Goal: Communication & Community: Answer question/provide support

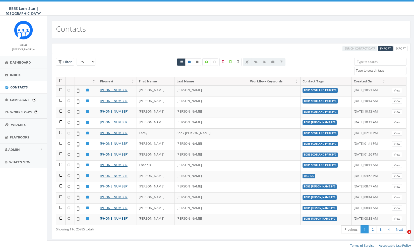
select select
click at [23, 74] on link "Inbox" at bounding box center [23, 75] width 47 height 12
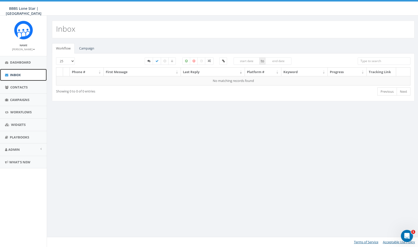
click at [11, 73] on span "Inbox" at bounding box center [15, 75] width 11 height 5
click at [22, 72] on link "Inbox" at bounding box center [23, 75] width 47 height 12
click at [16, 97] on link "Campaigns" at bounding box center [23, 100] width 47 height 12
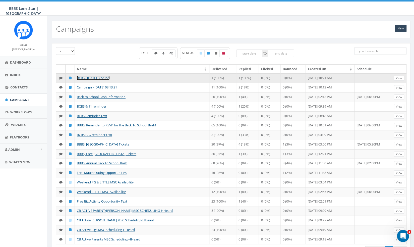
click at [98, 76] on link "BCBS - [DATE] 08:20:51" at bounding box center [93, 78] width 33 height 5
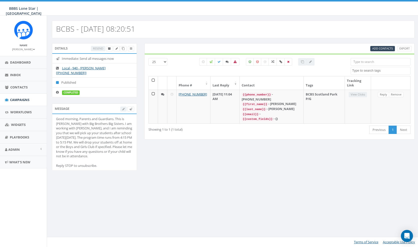
select select
click at [152, 156] on div "Details Resend Immediate: Send all messages now Local - 940 - Alexis [+1 940-96…" at bounding box center [233, 110] width 370 height 134
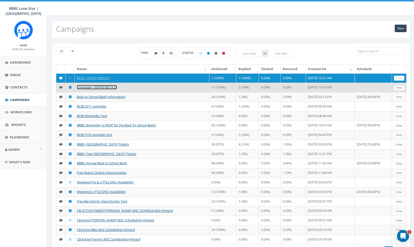
click at [101, 89] on link "Campaign - [DATE] 08:13:21" at bounding box center [97, 87] width 40 height 5
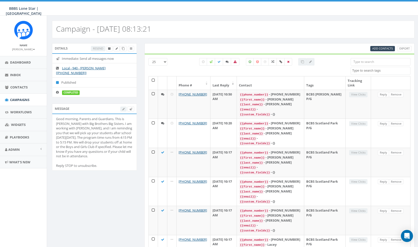
select select
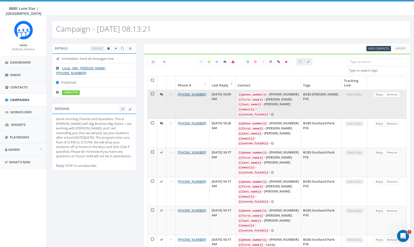
click at [161, 95] on icon at bounding box center [161, 94] width 3 height 3
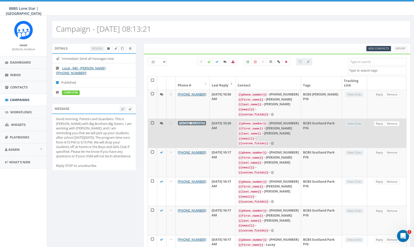
click at [192, 125] on link "[PHONE_NUMBER]" at bounding box center [192, 123] width 28 height 5
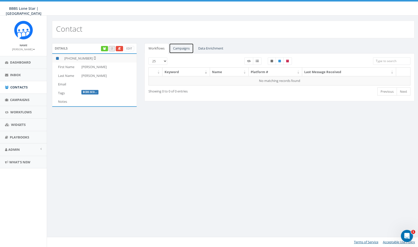
click at [180, 49] on link "Campaigns" at bounding box center [181, 48] width 25 height 10
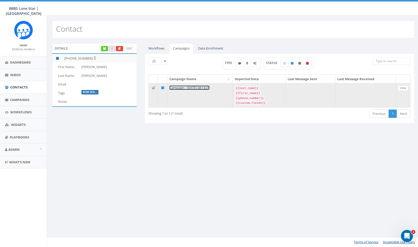
click at [209, 87] on link "Campaign - [DATE] 08:13:21" at bounding box center [189, 87] width 40 height 5
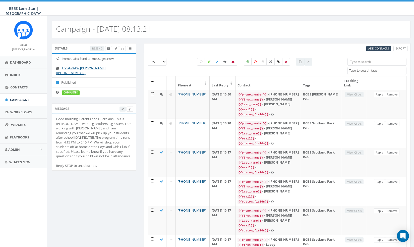
select select
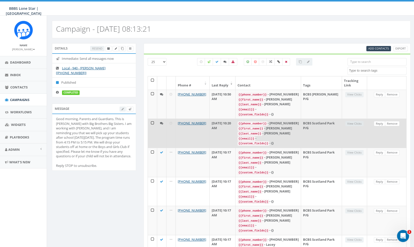
click at [163, 125] on icon at bounding box center [161, 123] width 3 height 3
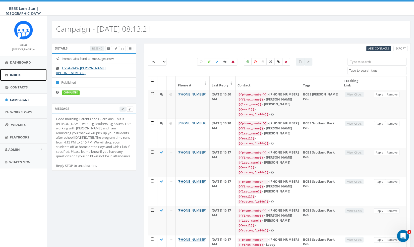
click at [18, 71] on link "Inbox" at bounding box center [23, 75] width 47 height 12
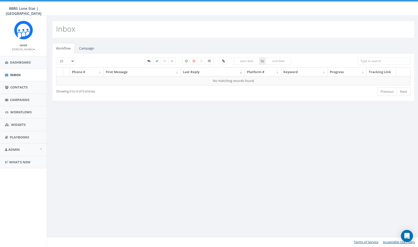
select select
click at [80, 48] on link "Campaign" at bounding box center [86, 48] width 23 height 10
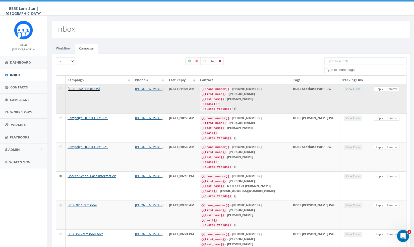
click at [100, 88] on link "BCBS - [DATE] 08:20:51" at bounding box center [84, 88] width 33 height 5
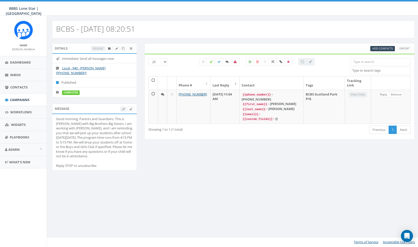
select select
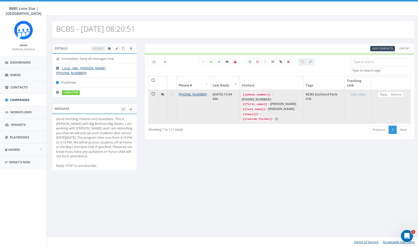
drag, startPoint x: 241, startPoint y: 100, endPoint x: 233, endPoint y: 92, distance: 11.4
click at [233, 92] on td "September 24, 2025 11:04 AM" at bounding box center [225, 107] width 29 height 34
click at [274, 121] on code "{{custom_fields}}" at bounding box center [258, 119] width 32 height 5
click at [162, 94] on icon at bounding box center [162, 94] width 3 height 3
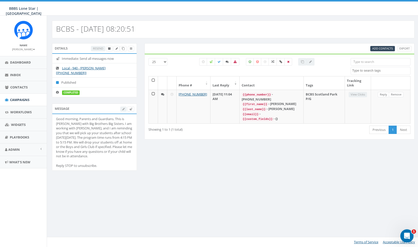
click at [407, 235] on icon "Open Intercom Messenger" at bounding box center [406, 235] width 4 height 4
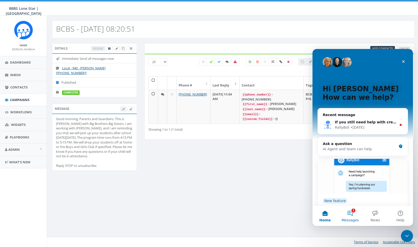
click at [350, 216] on button "1 Messages" at bounding box center [350, 216] width 25 height 20
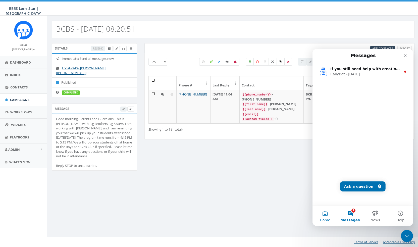
click at [326, 214] on button "Home" at bounding box center [325, 216] width 25 height 20
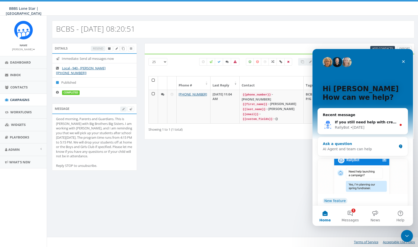
click at [342, 144] on div "Ask a question" at bounding box center [360, 143] width 74 height 5
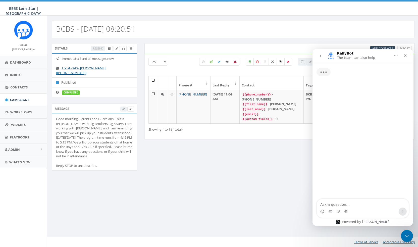
click at [348, 205] on textarea "Ask a question…" at bounding box center [363, 203] width 92 height 9
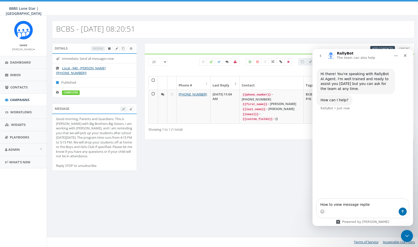
type textarea "How to view message replies"
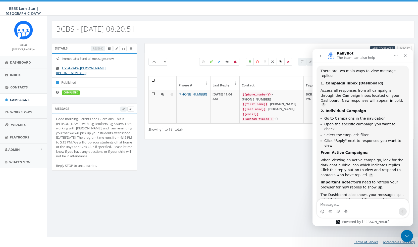
scroll to position [1, 0]
click at [17, 100] on span "Campaigns" at bounding box center [19, 99] width 19 height 5
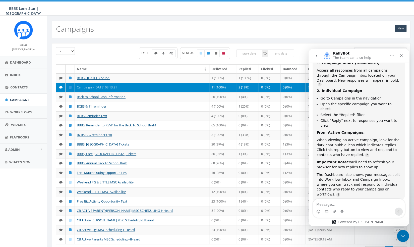
scroll to position [80, 0]
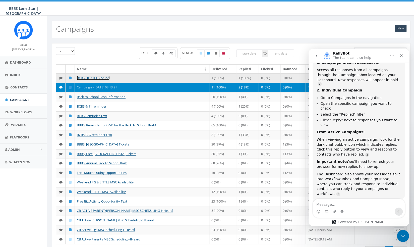
click at [108, 77] on link "BCBS - [DATE] 08:20:51" at bounding box center [93, 78] width 33 height 5
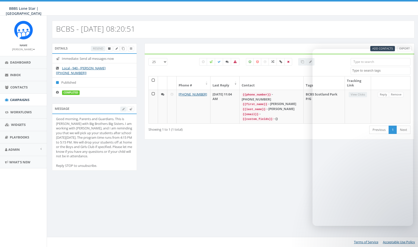
select select
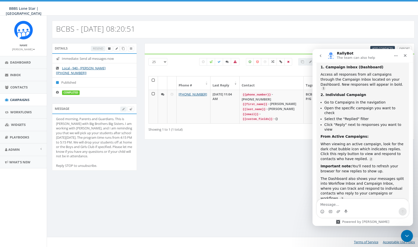
scroll to position [80, 0]
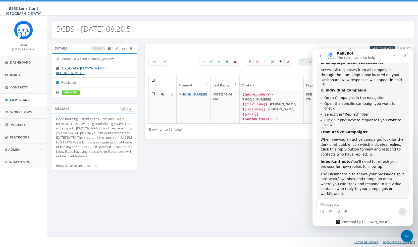
click at [247, 184] on div "BCBS - 09/24/2025, 08:20:51 Details Resend Immediate: Send all messages now Loc…" at bounding box center [233, 131] width 373 height 231
click at [404, 54] on icon "Close" at bounding box center [405, 56] width 4 height 4
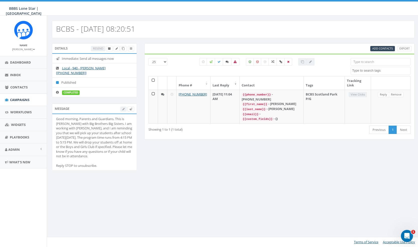
click at [227, 61] on icon at bounding box center [227, 61] width 3 height 3
checkbox input "true"
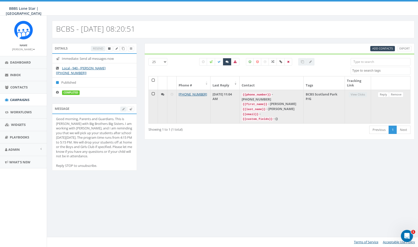
click at [362, 91] on td "View Clicks" at bounding box center [358, 107] width 26 height 34
click at [193, 94] on link "[PHONE_NUMBER]" at bounding box center [193, 94] width 28 height 5
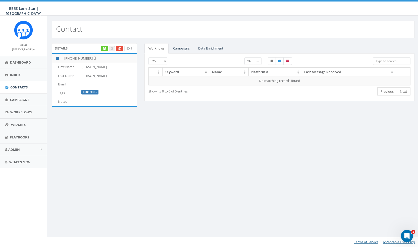
click at [324, 73] on th "Last Message Received" at bounding box center [349, 72] width 94 height 9
click at [173, 48] on link "Campaigns" at bounding box center [181, 48] width 25 height 10
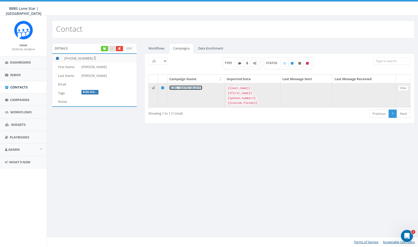
click at [187, 85] on link "BCBS - [DATE] 08:20:51" at bounding box center [185, 87] width 33 height 5
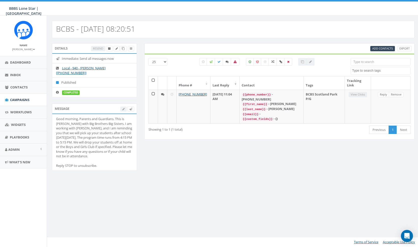
select select
click at [20, 100] on span "Campaigns" at bounding box center [19, 99] width 19 height 5
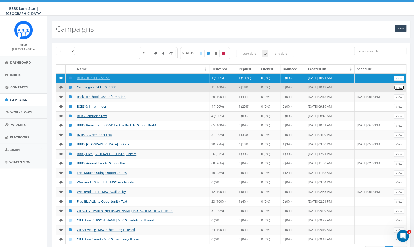
click at [398, 90] on link "View" at bounding box center [399, 87] width 10 height 5
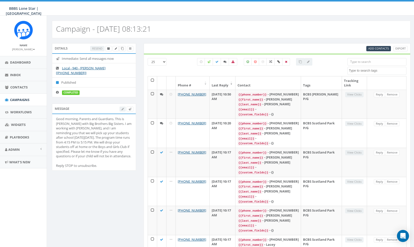
select select
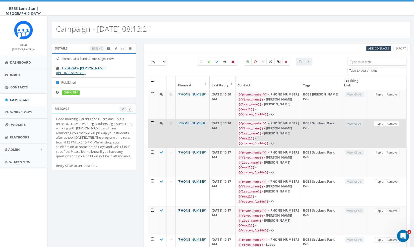
click at [192, 122] on td "[PHONE_NUMBER]" at bounding box center [193, 133] width 34 height 29
click at [163, 125] on icon at bounding box center [161, 123] width 3 height 3
click at [184, 125] on link "[PHONE_NUMBER]" at bounding box center [192, 123] width 28 height 5
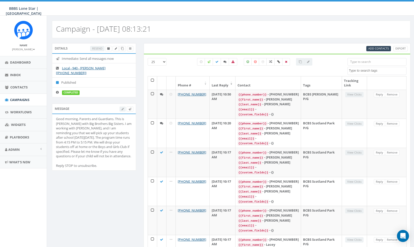
select select
click at [403, 235] on icon "Open Intercom Messenger" at bounding box center [403, 235] width 4 height 4
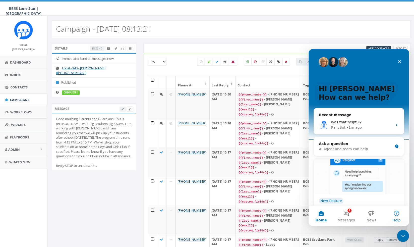
click at [395, 217] on button "Help" at bounding box center [396, 216] width 25 height 20
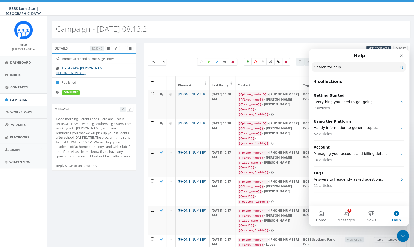
click at [395, 217] on button "Help" at bounding box center [396, 216] width 25 height 20
click at [401, 59] on div "Close" at bounding box center [401, 55] width 9 height 9
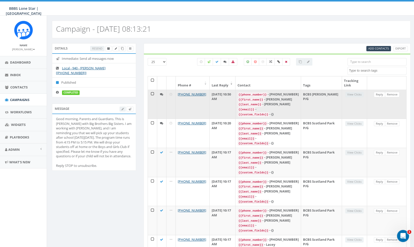
click at [161, 95] on icon at bounding box center [161, 94] width 3 height 3
click at [236, 97] on td "[DATE] 10:50 AM" at bounding box center [223, 104] width 26 height 29
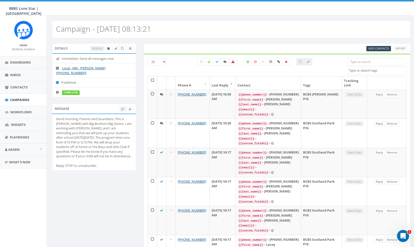
click at [224, 62] on icon at bounding box center [225, 61] width 3 height 3
checkbox input "true"
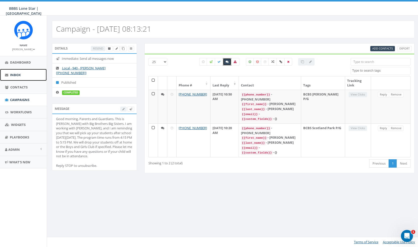
click at [5, 77] on link "Inbox" at bounding box center [23, 75] width 47 height 12
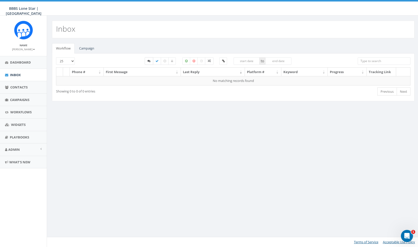
click at [148, 61] on icon at bounding box center [148, 61] width 3 height 3
click at [197, 71] on th "Last Reply" at bounding box center [213, 72] width 64 height 9
click at [87, 48] on link "Campaign" at bounding box center [86, 48] width 23 height 10
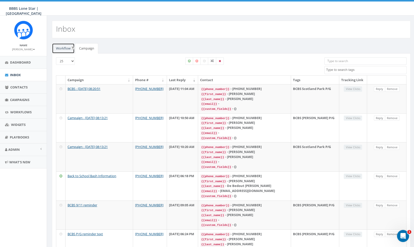
click at [63, 44] on link "Workflow" at bounding box center [63, 48] width 23 height 10
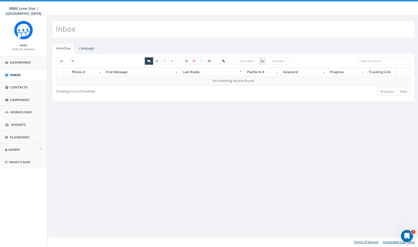
click at [149, 60] on icon at bounding box center [148, 61] width 3 height 3
checkbox input "false"
click at [158, 60] on icon at bounding box center [157, 61] width 3 height 3
checkbox input "true"
click at [152, 63] on label at bounding box center [149, 61] width 9 height 8
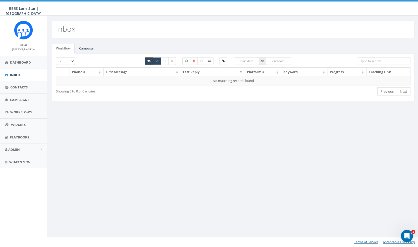
click at [152, 63] on label at bounding box center [149, 61] width 9 height 8
checkbox input "false"
click at [31, 75] on link "Inbox" at bounding box center [23, 75] width 47 height 12
click at [15, 104] on link "Campaigns" at bounding box center [23, 100] width 47 height 12
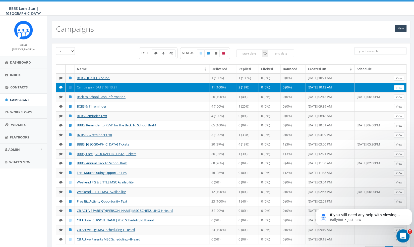
click at [400, 234] on icon "Open Intercom Messenger" at bounding box center [402, 235] width 8 height 8
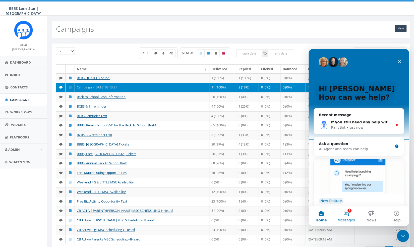
click at [349, 214] on button "2 Messages" at bounding box center [346, 216] width 25 height 20
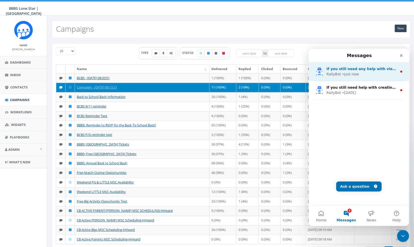
click at [350, 76] on div "• Just now" at bounding box center [350, 74] width 17 height 5
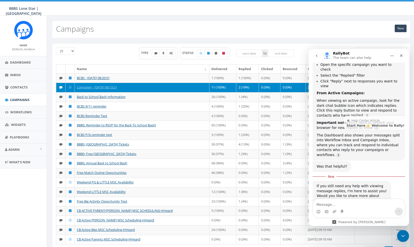
scroll to position [119, 0]
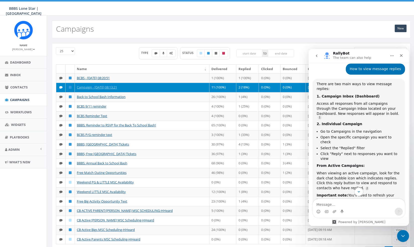
scroll to position [46, 0]
click at [101, 89] on link "Campaign - 09/24/2025, 08:13:21" at bounding box center [97, 87] width 40 height 5
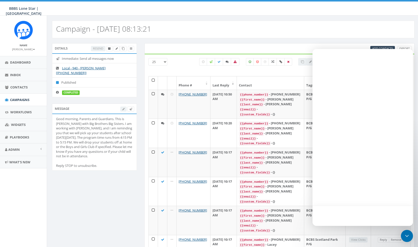
select select
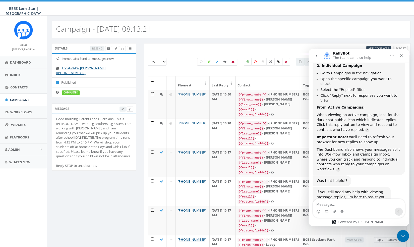
scroll to position [111, 0]
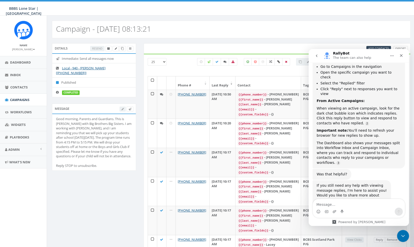
click at [305, 21] on div "Campaign - [DATE] 08:13:21" at bounding box center [231, 30] width 359 height 18
click at [406, 57] on div "Close" at bounding box center [401, 55] width 9 height 9
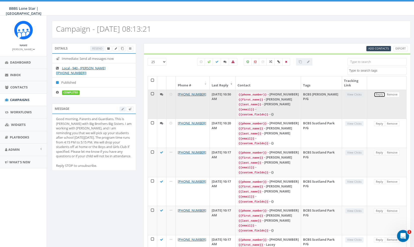
click at [380, 94] on link "Reply" at bounding box center [379, 94] width 11 height 5
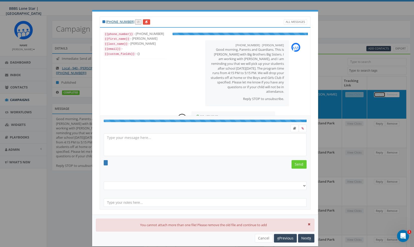
select select "BCBS [PERSON_NAME] P/G"
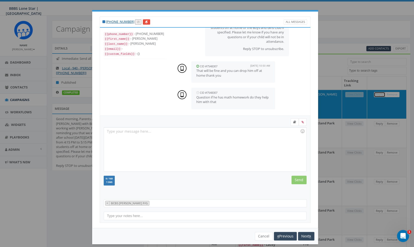
scroll to position [44, 0]
click at [283, 27] on div "{{phone_number}} - +19406362724 {{first_name}} - Lisa {{last_name}} - Sanchez {…" at bounding box center [205, 71] width 211 height 89
click at [207, 74] on p "That will be fine and you can drop him off at home thank you" at bounding box center [233, 72] width 74 height 9
click at [236, 95] on p "Question if he has math homework do they help him with that" at bounding box center [233, 99] width 74 height 9
click at [200, 148] on div at bounding box center [205, 149] width 202 height 44
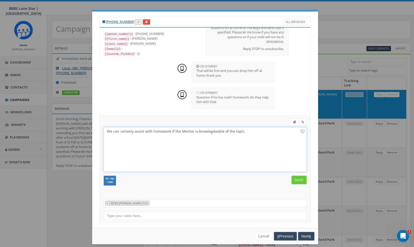
click at [124, 129] on div "We can certanly assist with homework if the Mentor is knowlegdeable of the topi…" at bounding box center [205, 149] width 202 height 44
click at [127, 131] on div "We can certanly assist with homework if the Mentor is knowlegdeable of the topi…" at bounding box center [205, 149] width 202 height 44
click at [211, 134] on div "We can certainly assist with homework if the Mentor is knowledgeable about the …" at bounding box center [205, 149] width 202 height 44
click at [209, 131] on div "We can certainly assist with homework if the Mentor is knowledgeable about the …" at bounding box center [205, 149] width 202 height 44
click at [235, 130] on div "We can certainly help with homework if the Mentor knows about the topic." at bounding box center [205, 149] width 202 height 44
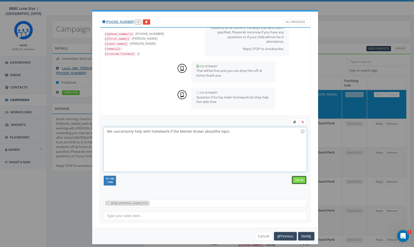
click at [296, 183] on input "Send" at bounding box center [299, 180] width 15 height 9
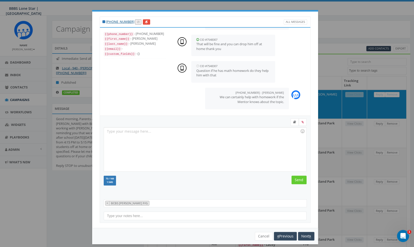
scroll to position [70, 0]
click at [341, 64] on div "+1 940-636-2724 All Messages {{phone_number}} - +19406362724 {{first_name}} - L…" at bounding box center [207, 123] width 414 height 247
click at [307, 237] on button "Next" at bounding box center [306, 236] width 16 height 9
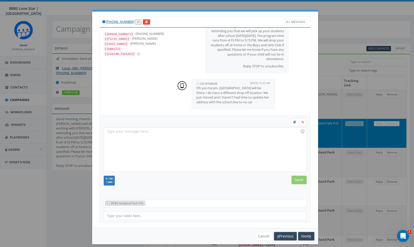
scroll to position [4, 0]
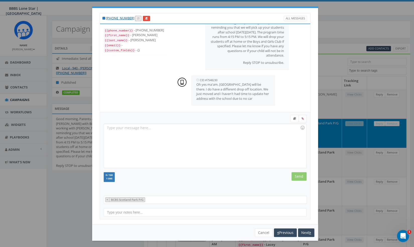
click at [225, 149] on div at bounding box center [205, 146] width 202 height 44
click at [147, 125] on div "Thank you, will you be able to send it to me here? I will update your file." at bounding box center [205, 146] width 202 height 44
click at [292, 176] on input "Send" at bounding box center [299, 176] width 15 height 9
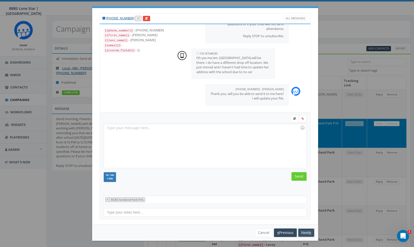
click at [304, 229] on button "Next" at bounding box center [306, 232] width 16 height 9
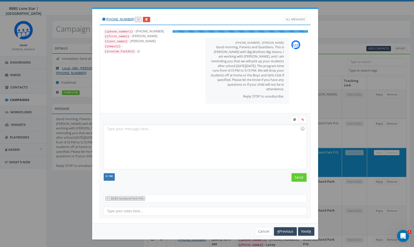
scroll to position [1, 0]
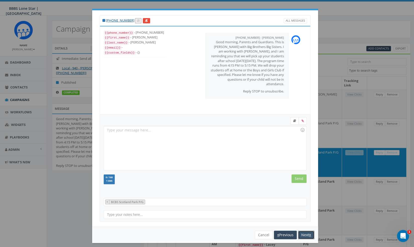
click at [309, 233] on icon "button" at bounding box center [310, 235] width 2 height 4
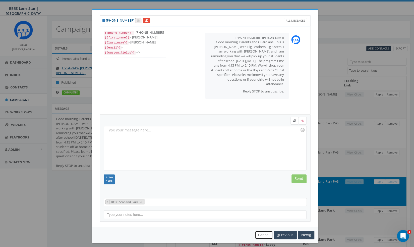
click at [262, 236] on button "Cancel" at bounding box center [264, 235] width 18 height 9
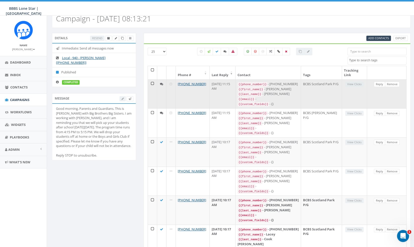
scroll to position [0, 0]
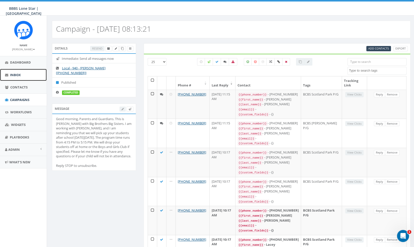
click at [19, 73] on span "Inbox" at bounding box center [15, 75] width 11 height 5
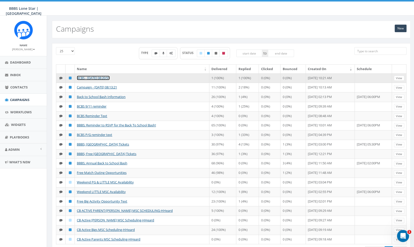
click at [99, 76] on link "BCBS - [DATE] 08:20:51" at bounding box center [93, 78] width 33 height 5
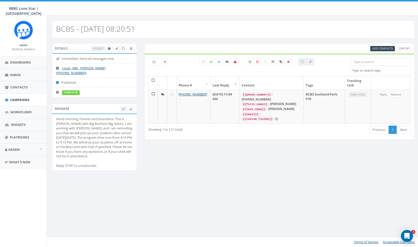
select select
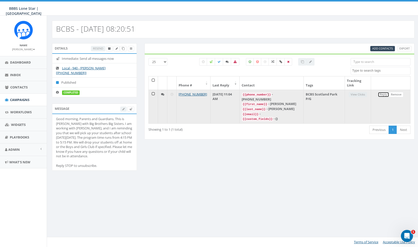
click at [383, 94] on link "Reply" at bounding box center [383, 94] width 11 height 5
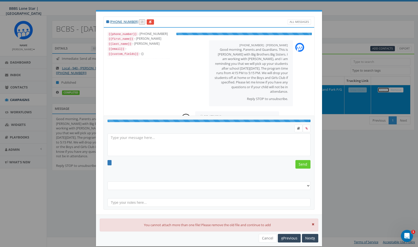
select select "BCBS Scotland Park P/G"
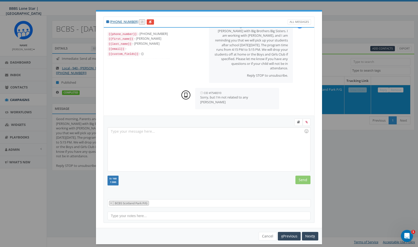
scroll to position [13, 0]
click at [236, 138] on div at bounding box center [209, 149] width 202 height 44
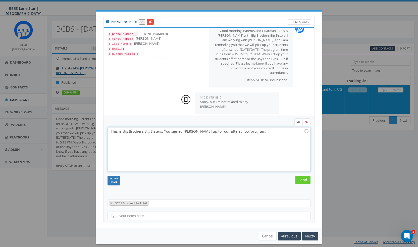
click at [219, 133] on div "This is Big Brothers Big Sisters. You signed Dayanna up for our afterschool pro…" at bounding box center [209, 149] width 202 height 44
click at [264, 131] on div "This is Big Brothers Big Sisters. You signed Dayanna up for our after-school pr…" at bounding box center [209, 149] width 202 height 44
click at [269, 129] on div "This is Big Brothers Big Sisters. You signed Dayanna up for our after-school pr…" at bounding box center [209, 149] width 202 height 44
click at [304, 178] on input "Send" at bounding box center [302, 180] width 15 height 9
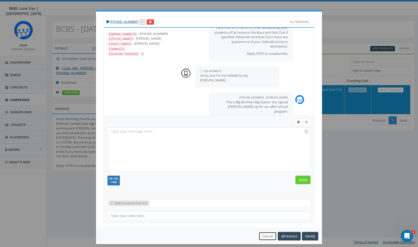
click at [267, 233] on button "Cancel" at bounding box center [268, 236] width 18 height 9
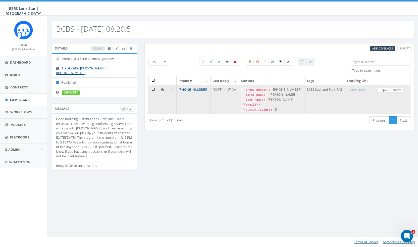
click at [214, 114] on td "September 24, 2025 11:17 AM" at bounding box center [225, 99] width 29 height 29
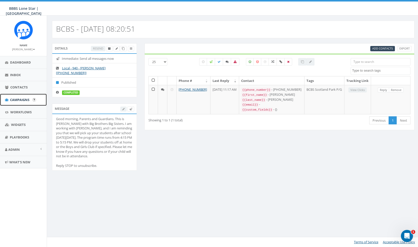
click at [12, 99] on span "Campaigns" at bounding box center [19, 99] width 19 height 5
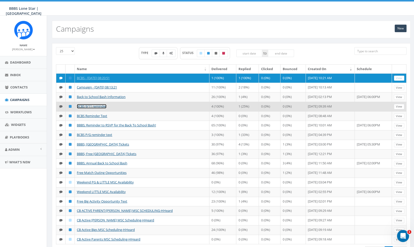
click at [98, 109] on link "BCBS 9/11 reminder" at bounding box center [92, 106] width 30 height 5
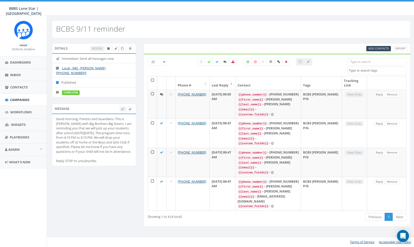
select select
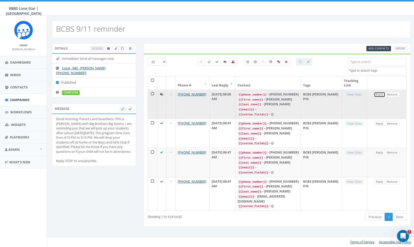
click at [379, 95] on link "Reply" at bounding box center [379, 94] width 11 height 5
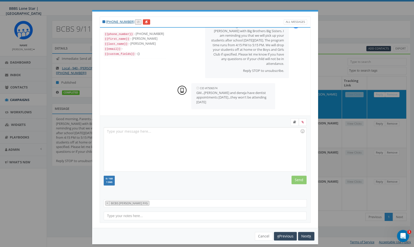
scroll to position [22, 0]
click at [259, 234] on button "Cancel" at bounding box center [264, 236] width 18 height 9
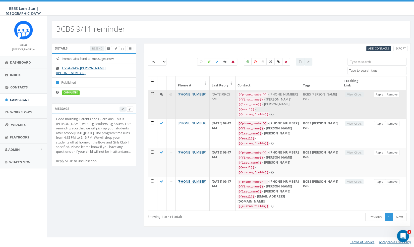
scroll to position [3, 0]
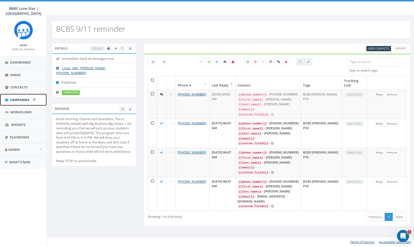
click at [23, 99] on span "Campaigns" at bounding box center [19, 99] width 19 height 5
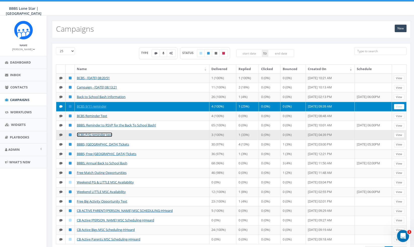
click at [98, 137] on link "BCBS P/G reminder text" at bounding box center [94, 134] width 35 height 5
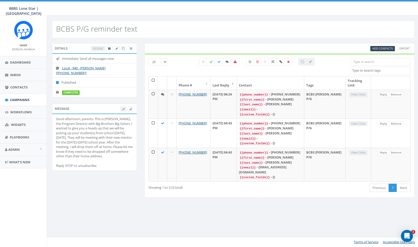
select select
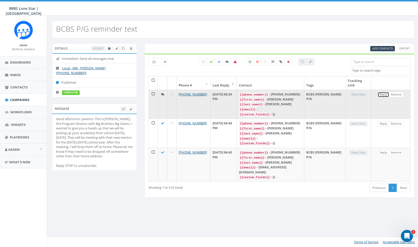
click at [386, 93] on link "Reply" at bounding box center [383, 94] width 11 height 5
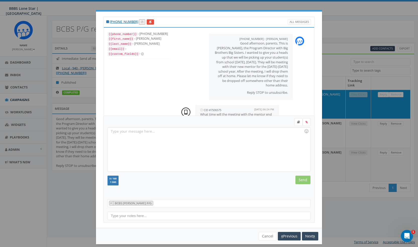
scroll to position [45, 0]
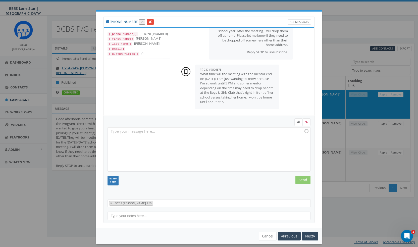
click at [351, 217] on div "[PHONE_NUMBER] All Messages {{phone_number}} - [PHONE_NUMBER] {{first_name}} - …" at bounding box center [209, 123] width 418 height 247
click at [261, 233] on button "Cancel" at bounding box center [268, 236] width 18 height 9
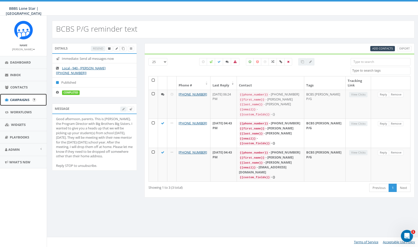
click at [16, 94] on link "Campaigns" at bounding box center [23, 100] width 47 height 12
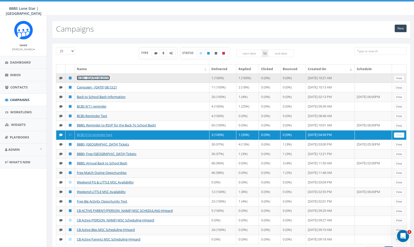
click at [108, 79] on link "BCBS - [DATE] 08:20:51" at bounding box center [93, 78] width 33 height 5
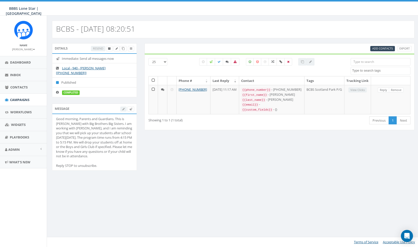
select select
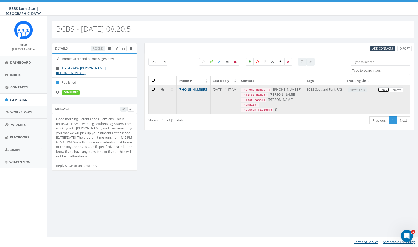
click at [383, 93] on link "Reply" at bounding box center [383, 89] width 11 height 5
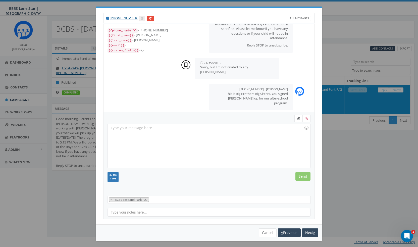
scroll to position [39, 0]
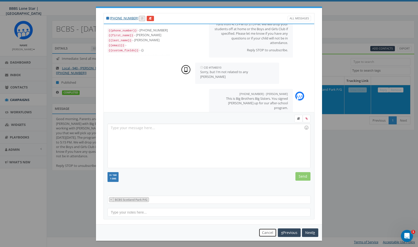
click at [264, 230] on button "Cancel" at bounding box center [268, 232] width 18 height 9
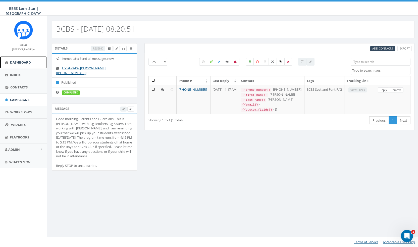
click at [1, 56] on link "Dashboard" at bounding box center [23, 62] width 47 height 12
